Goal: Check status

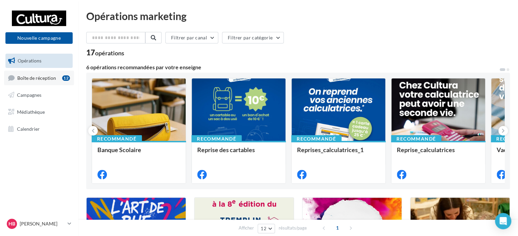
click at [41, 72] on link "Boîte de réception 12" at bounding box center [39, 78] width 70 height 15
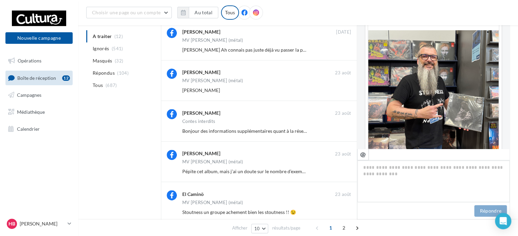
scroll to position [9, 0]
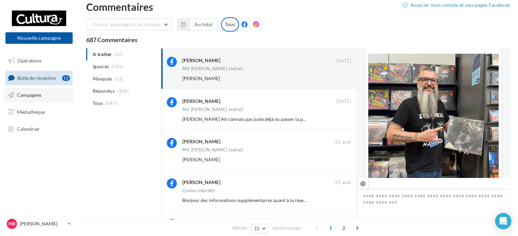
click at [32, 99] on link "Campagnes" at bounding box center [39, 95] width 70 height 14
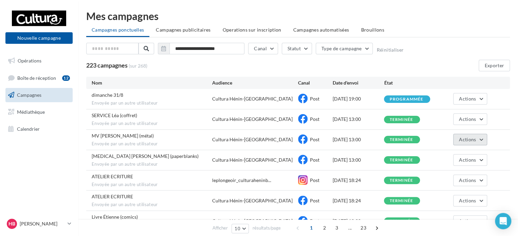
click at [470, 139] on span "Actions" at bounding box center [467, 139] width 17 height 6
click at [469, 151] on button "Voir les résultats" at bounding box center [453, 156] width 68 height 18
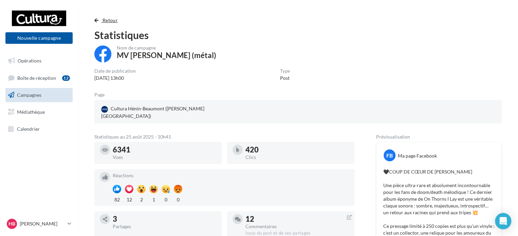
click at [94, 21] on span "button" at bounding box center [96, 20] width 4 height 5
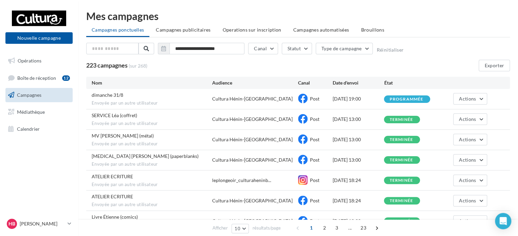
scroll to position [57, 0]
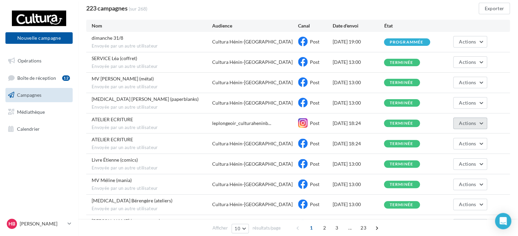
click at [479, 122] on button "Actions" at bounding box center [470, 123] width 34 height 12
click at [472, 134] on button "Voir les résultats" at bounding box center [453, 139] width 68 height 18
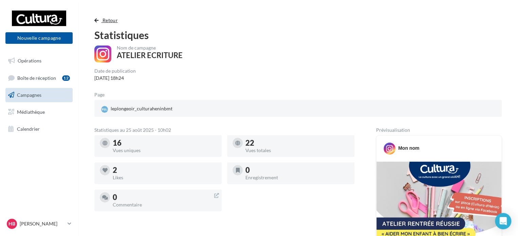
click at [95, 16] on button "Retour" at bounding box center [107, 20] width 26 height 8
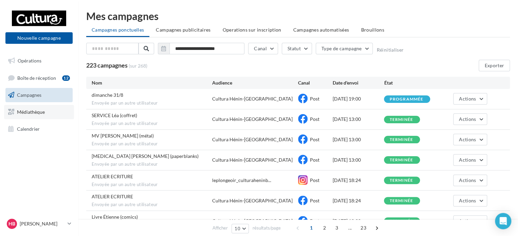
scroll to position [57, 0]
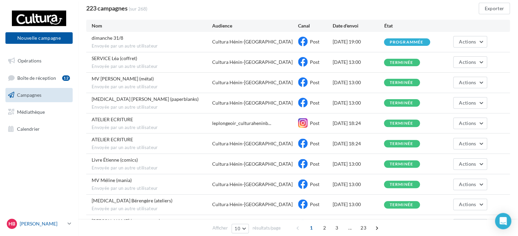
click at [65, 221] on p "[PERSON_NAME]" at bounding box center [42, 223] width 45 height 7
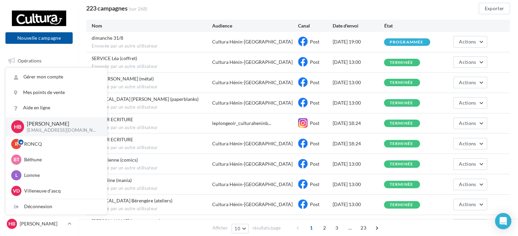
click at [214, 144] on div "Cultura Hénin-Beaumont" at bounding box center [252, 143] width 80 height 7
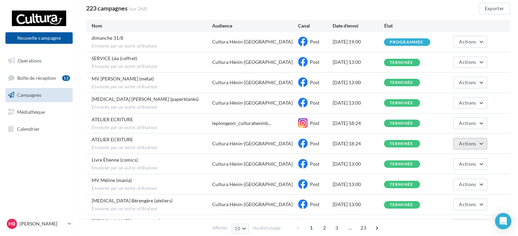
click at [472, 139] on button "Actions" at bounding box center [470, 144] width 34 height 12
click at [464, 156] on button "Voir les résultats" at bounding box center [453, 160] width 68 height 18
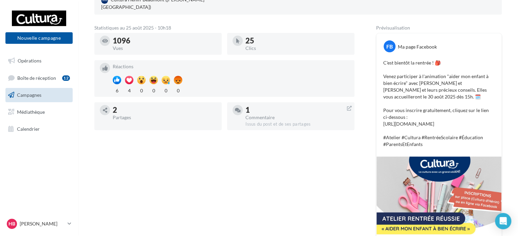
scroll to position [136, 0]
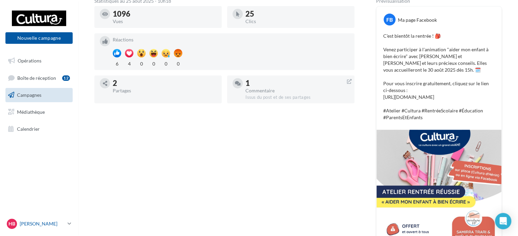
click at [53, 223] on p "[PERSON_NAME]" at bounding box center [42, 223] width 45 height 7
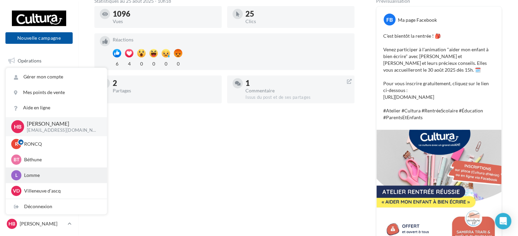
click at [36, 173] on p "Lomme" at bounding box center [61, 175] width 75 height 7
